Goal: Information Seeking & Learning: Learn about a topic

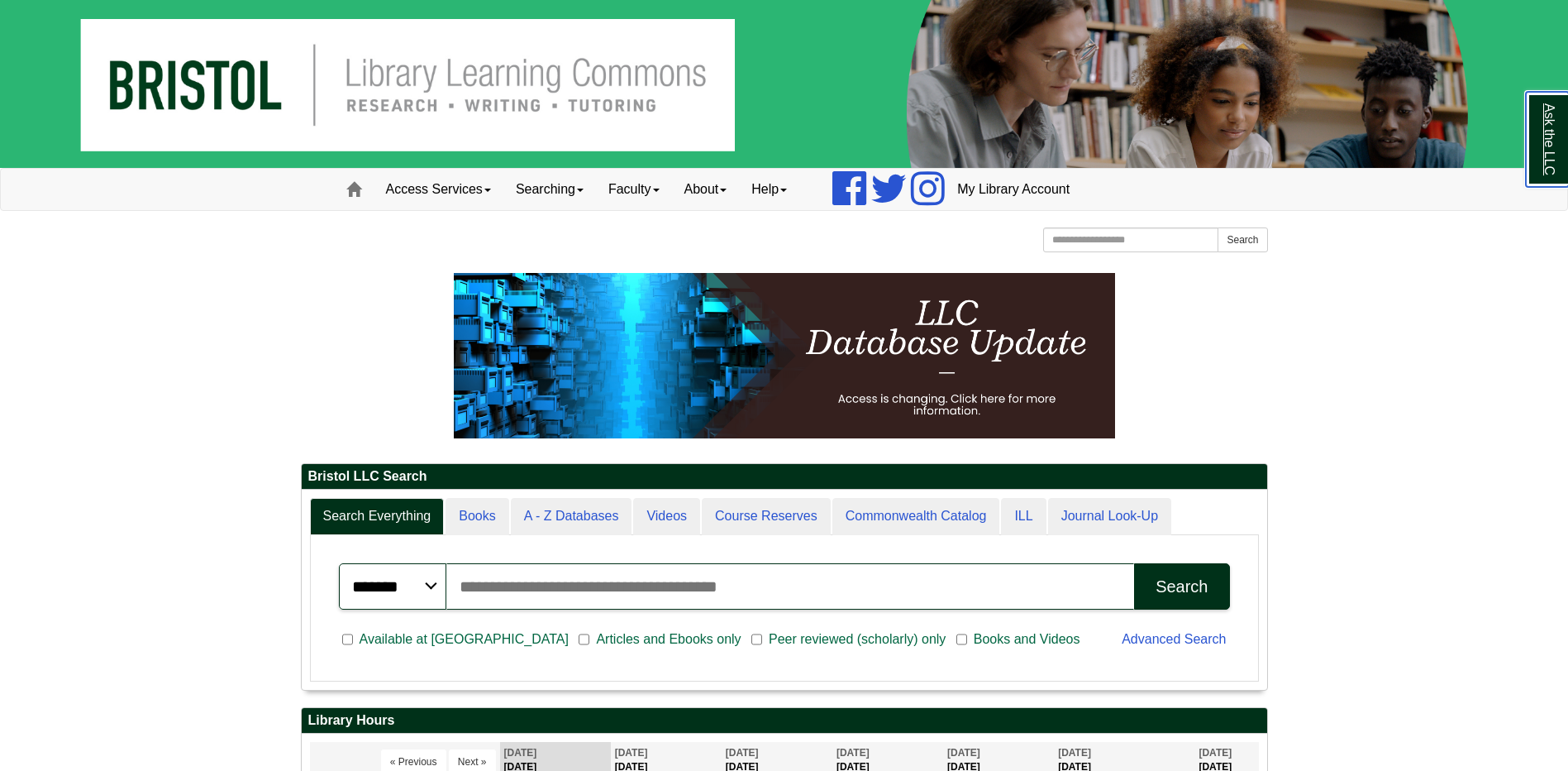
scroll to position [199, 965]
click at [669, 575] on input "Search articles, books, journals & more" at bounding box center [790, 586] width 689 height 46
click at [1134, 563] on button "Search" at bounding box center [1181, 586] width 95 height 46
drag, startPoint x: 652, startPoint y: 580, endPoint x: 325, endPoint y: 572, distance: 327.1
click at [325, 572] on div "**********" at bounding box center [784, 607] width 931 height 129
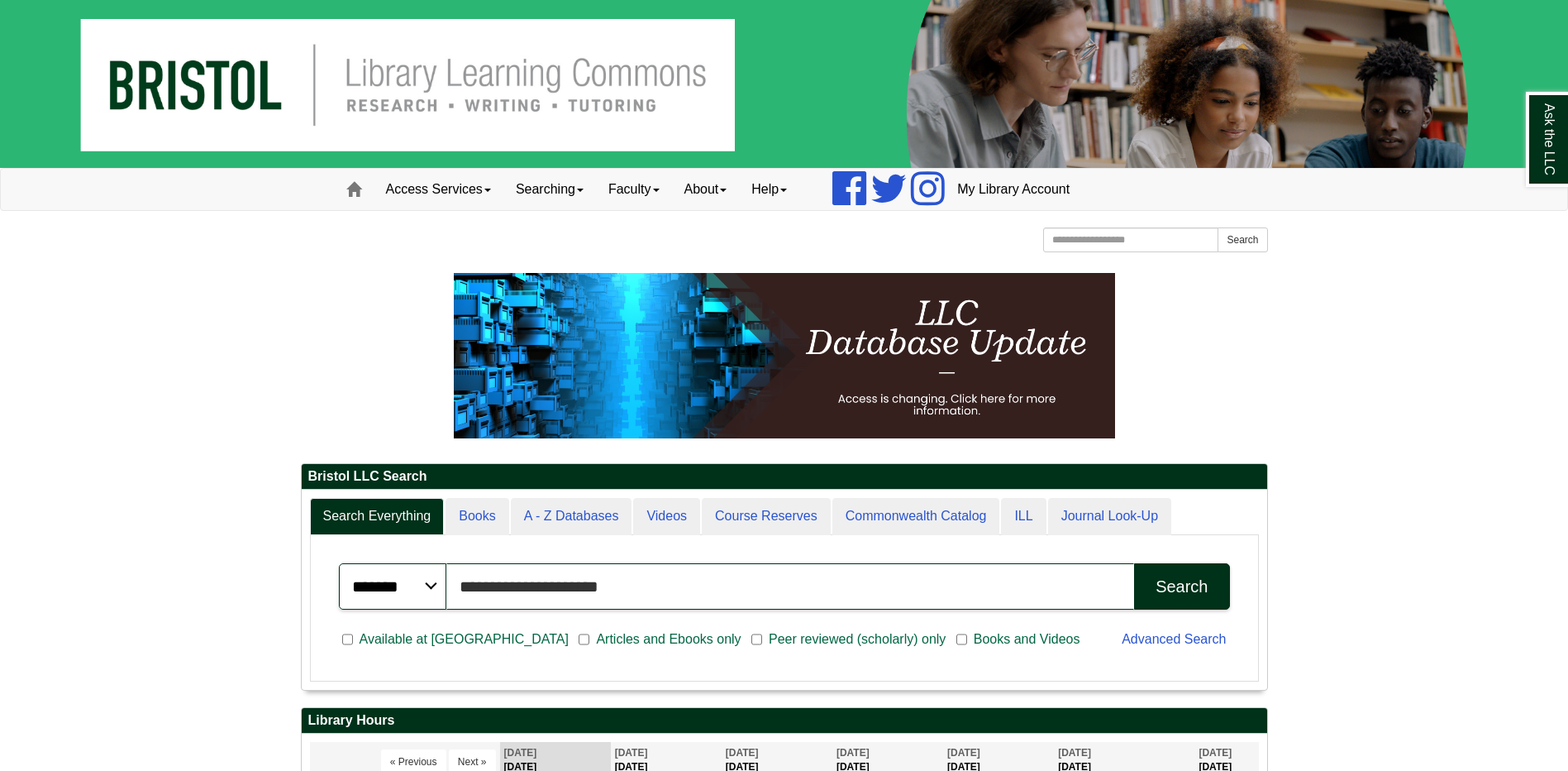
type input "**********"
click at [1134, 563] on button "Search" at bounding box center [1181, 586] width 95 height 46
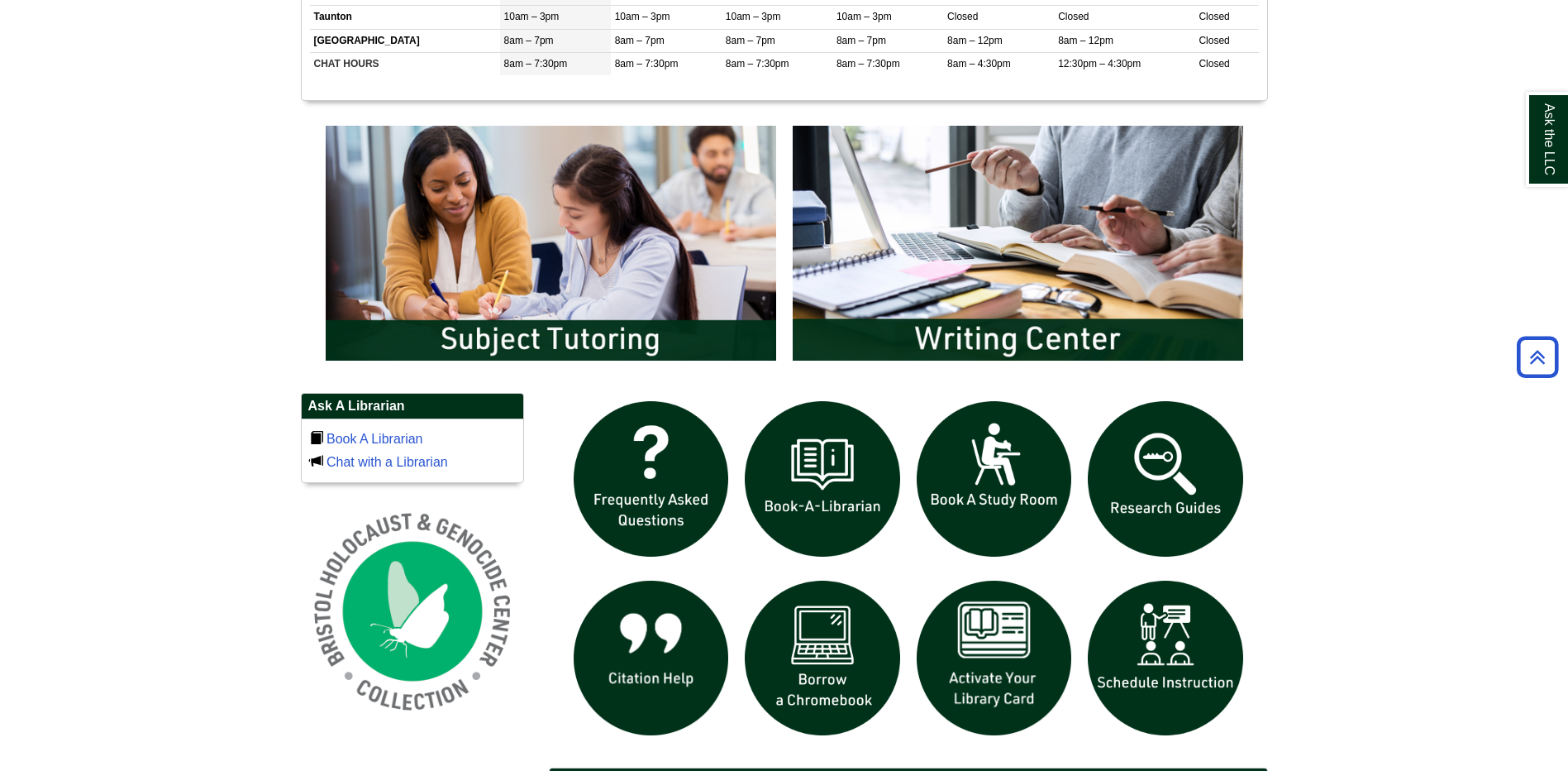
scroll to position [827, 0]
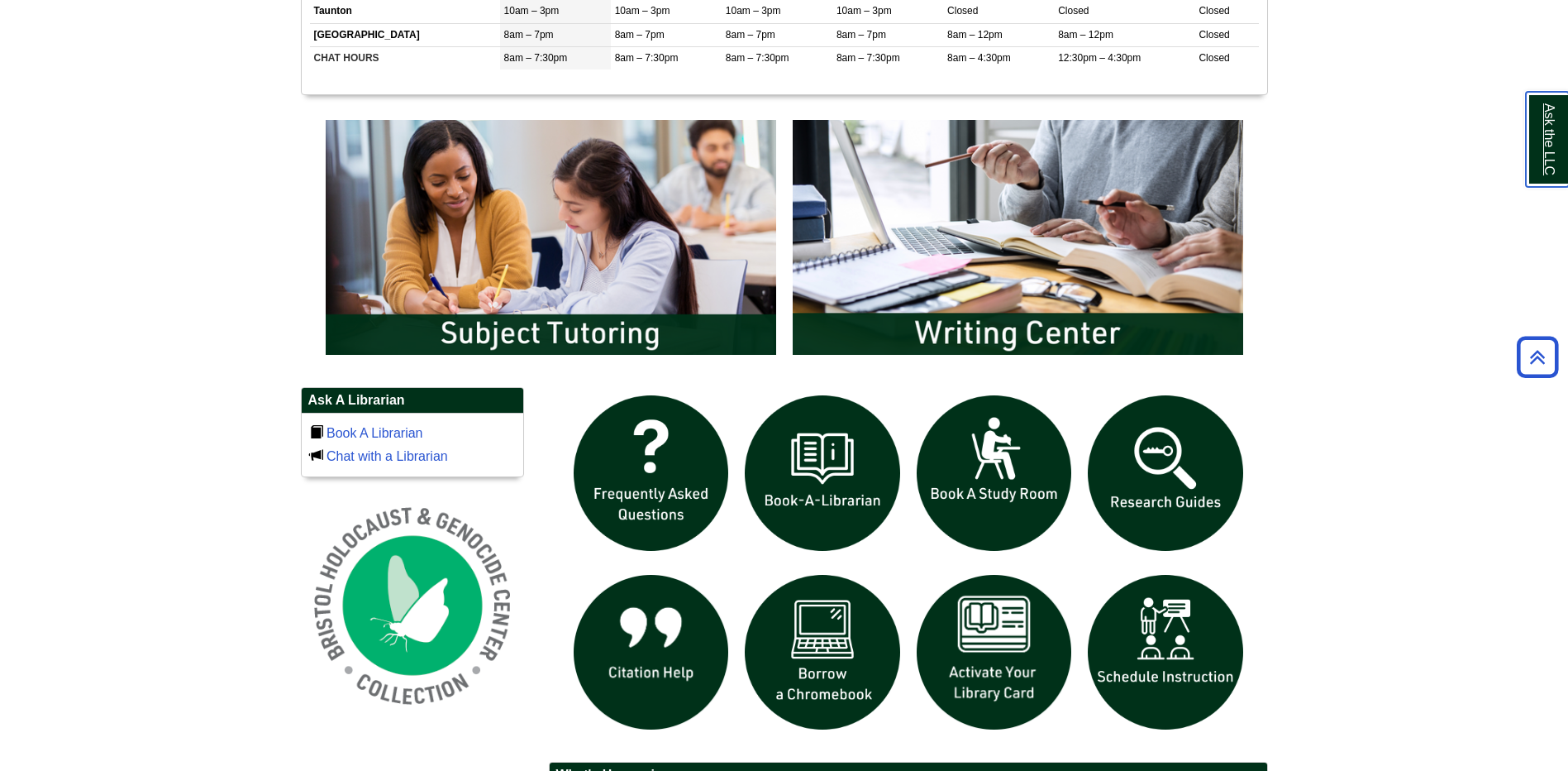
click at [1546, 120] on link "Ask the LLC" at bounding box center [1547, 139] width 43 height 95
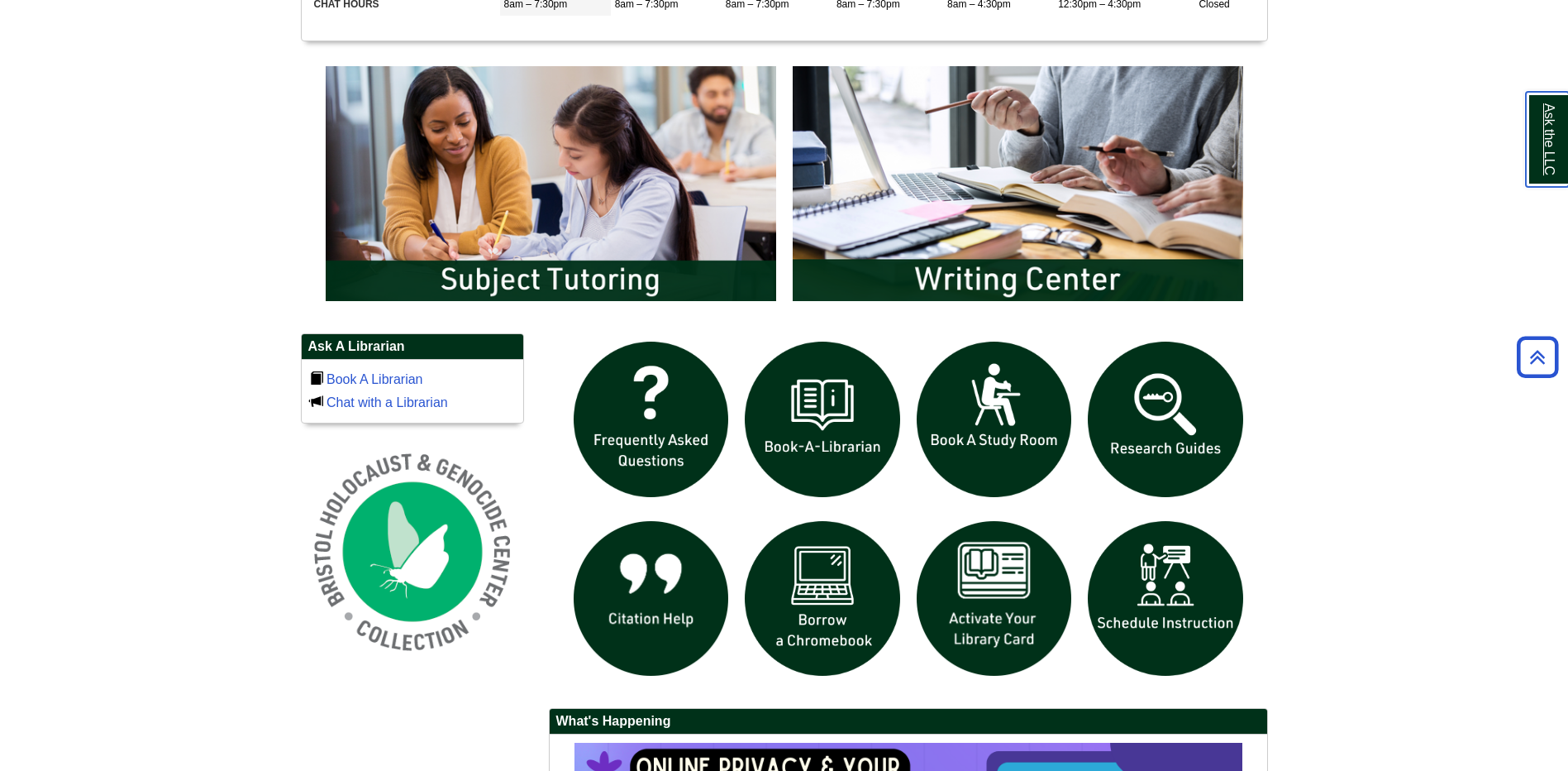
scroll to position [909, 0]
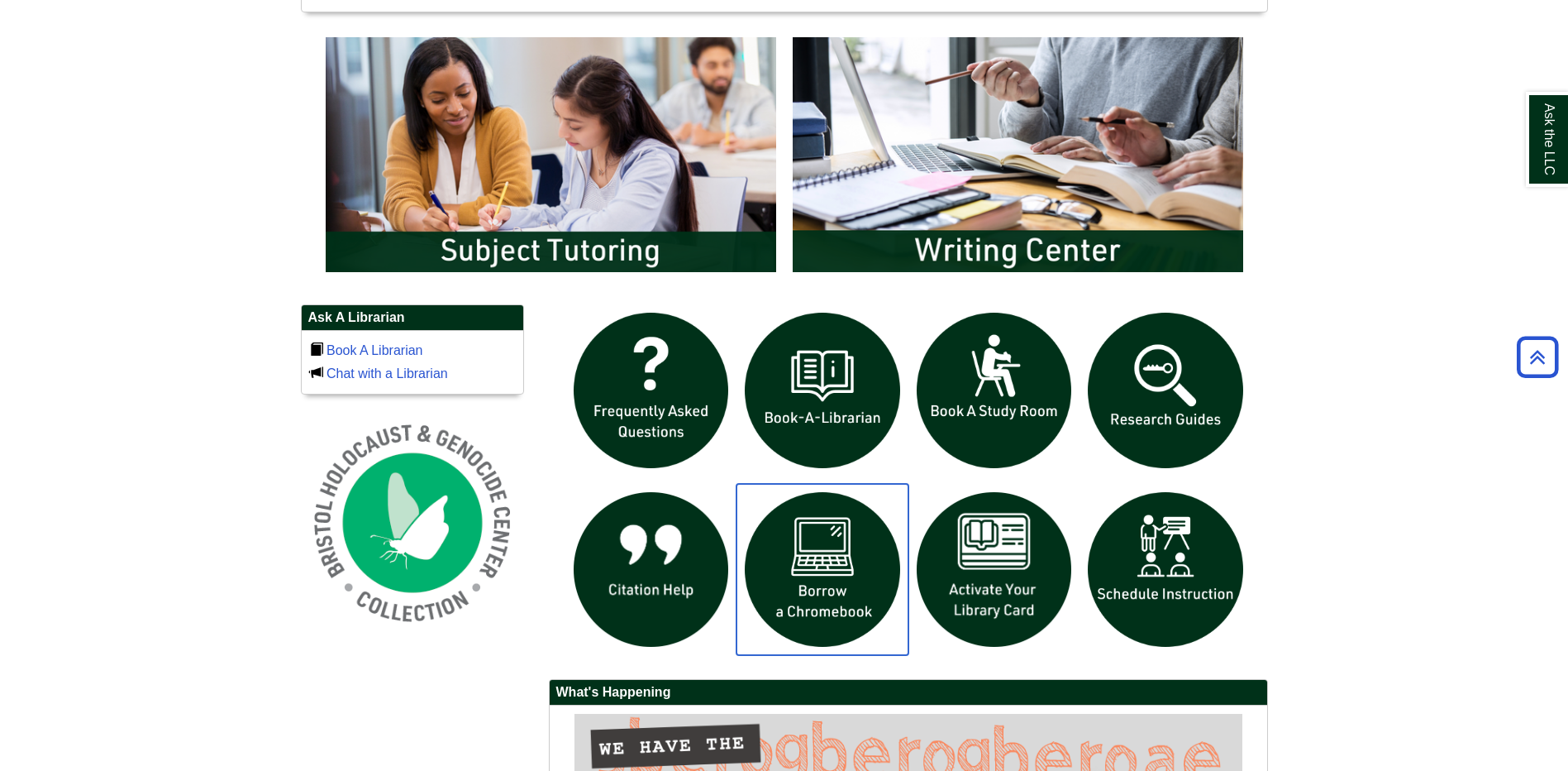
click at [815, 591] on img "slideshow" at bounding box center [823, 570] width 172 height 172
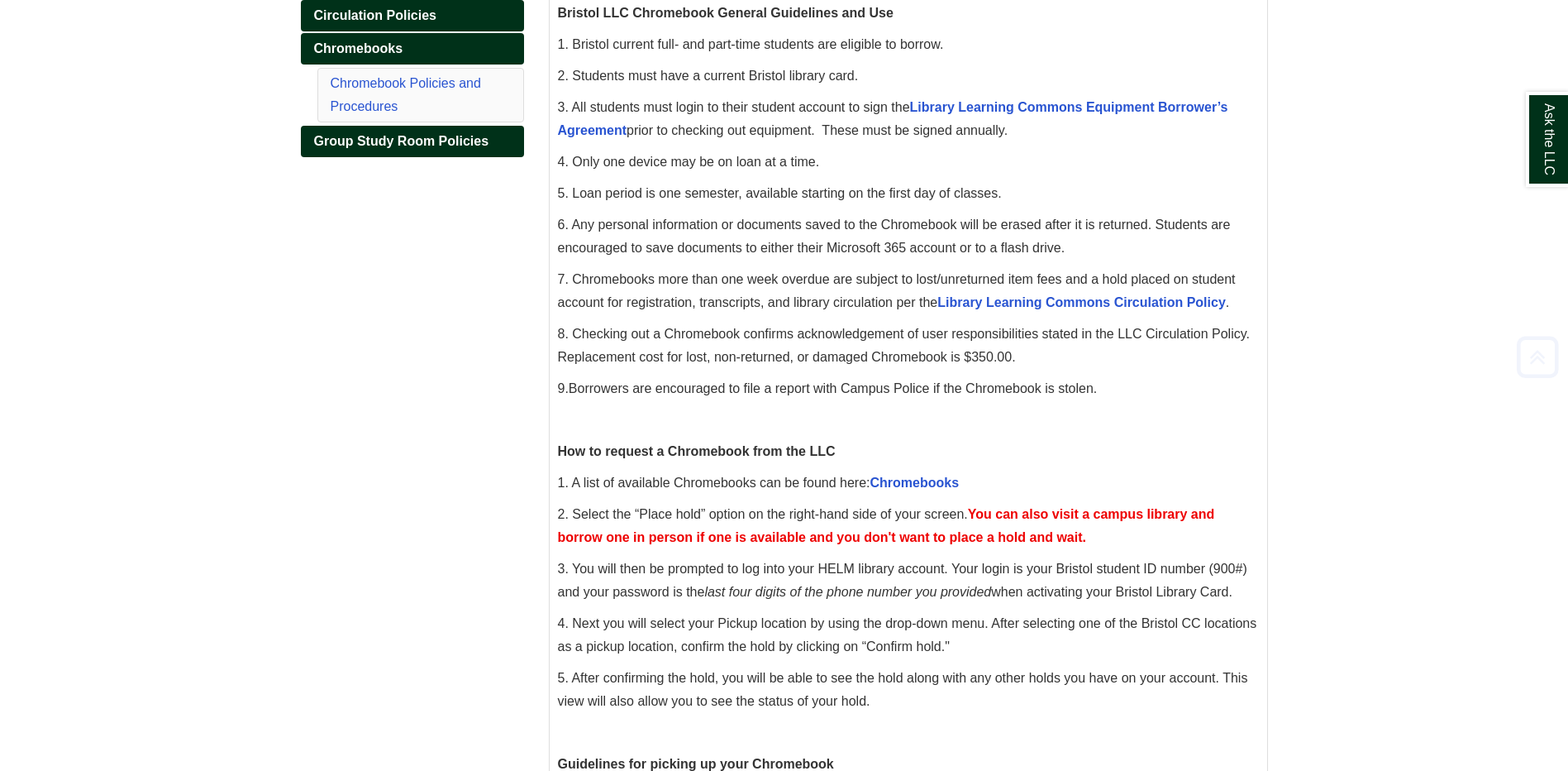
scroll to position [331, 0]
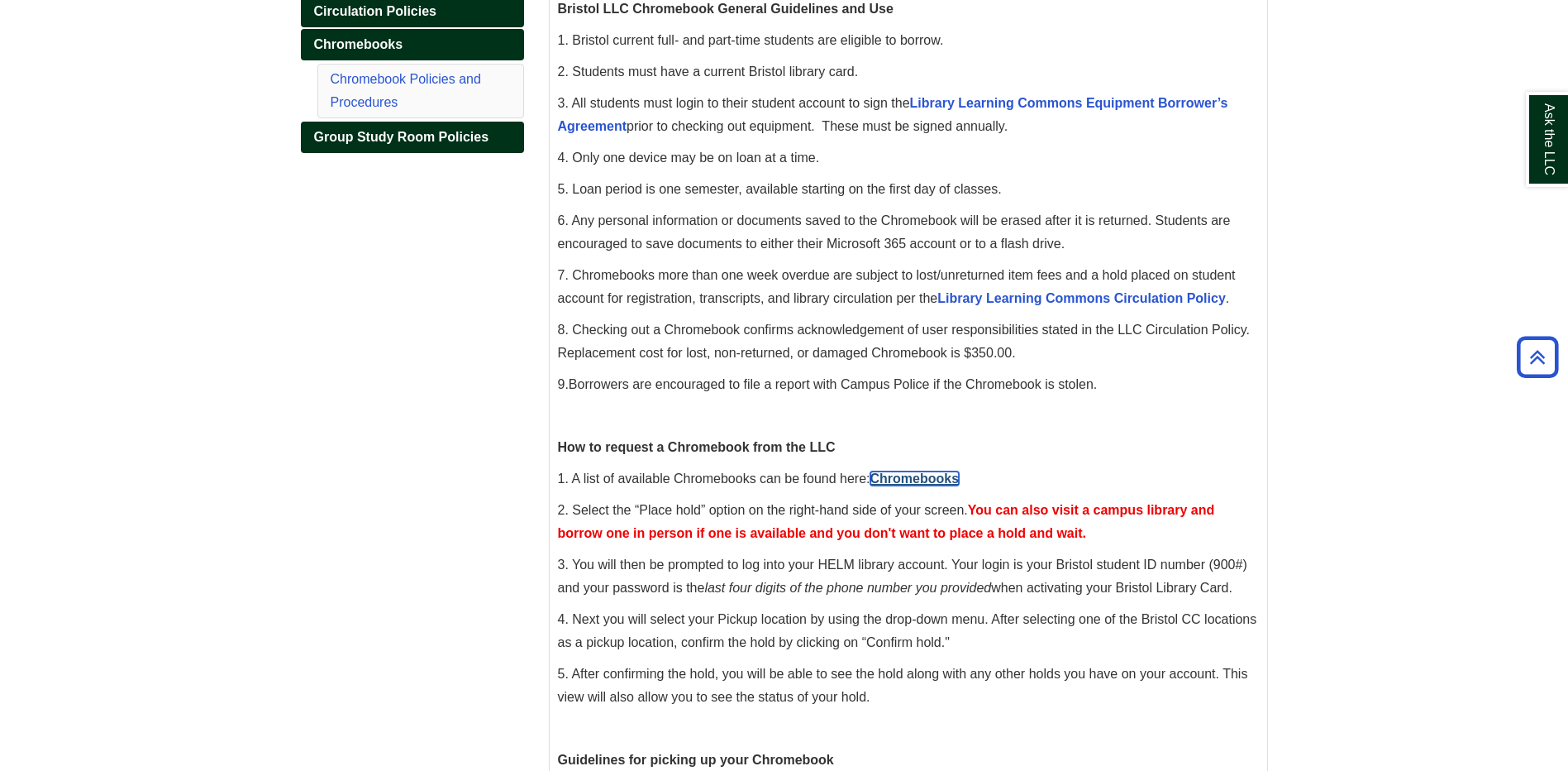
click at [927, 477] on link "Chromebooks" at bounding box center [915, 478] width 89 height 14
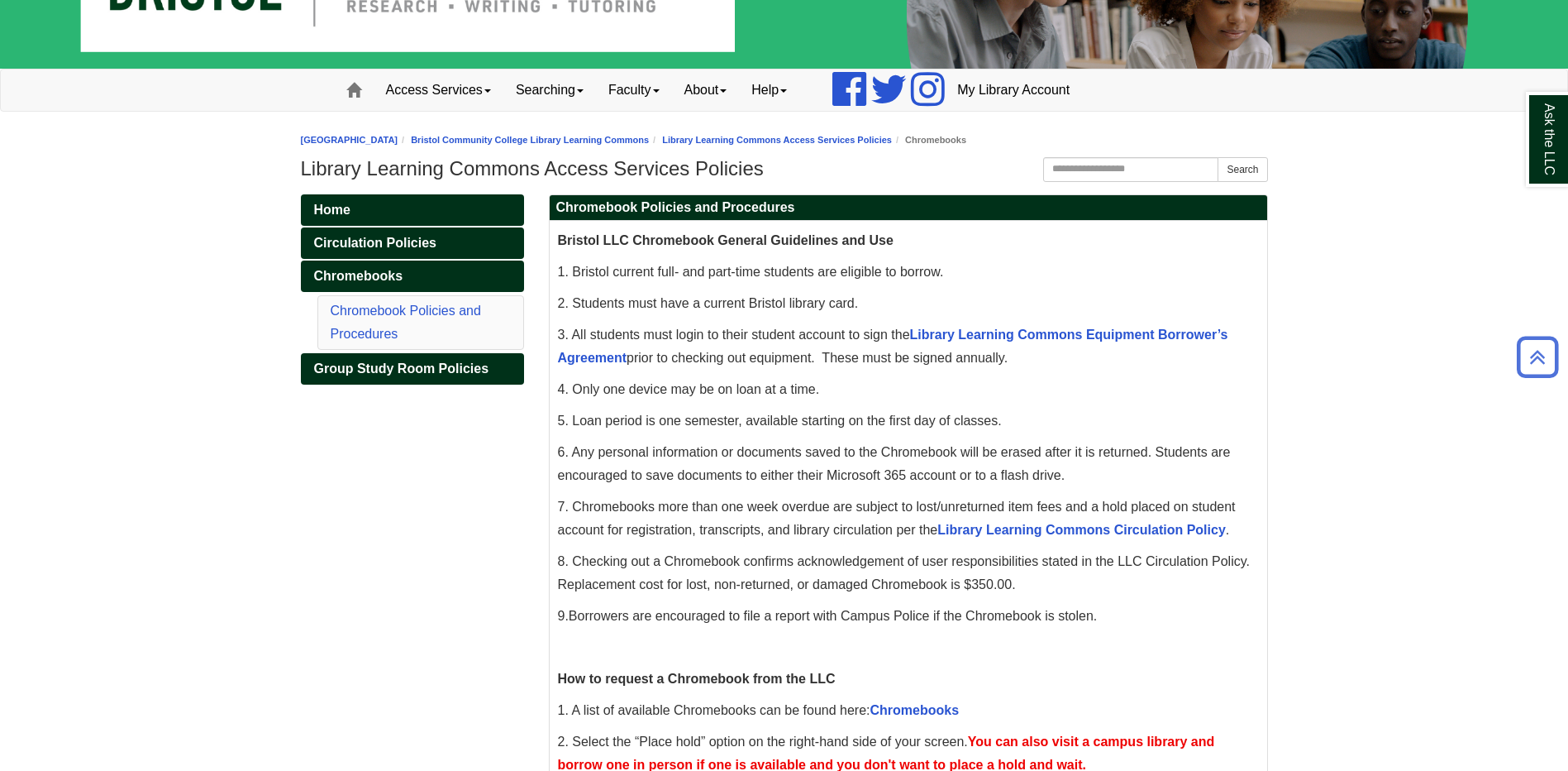
scroll to position [0, 0]
